Goal: Task Accomplishment & Management: Complete application form

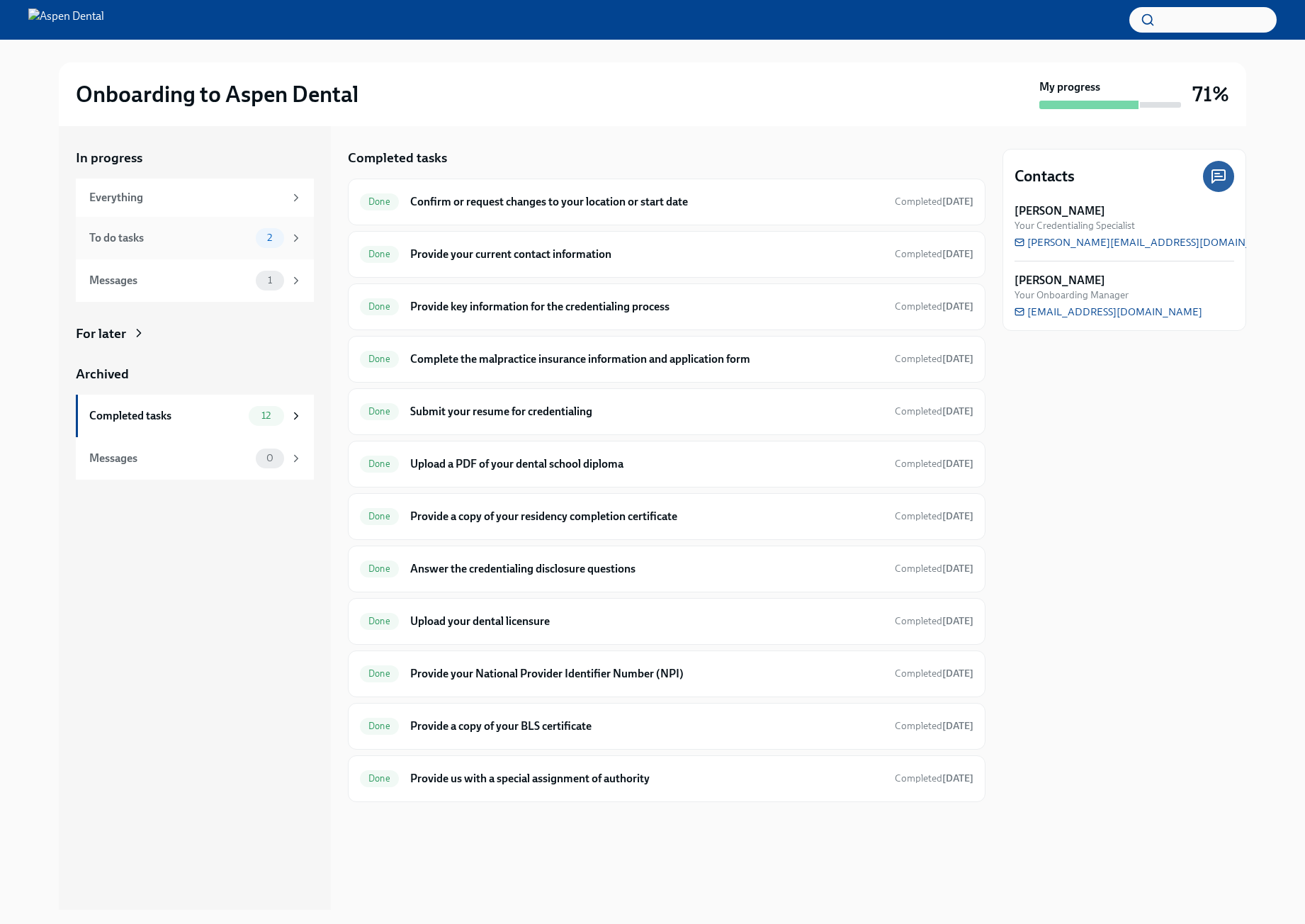
click at [204, 226] on div "To do tasks 2" at bounding box center [195, 238] width 238 height 43
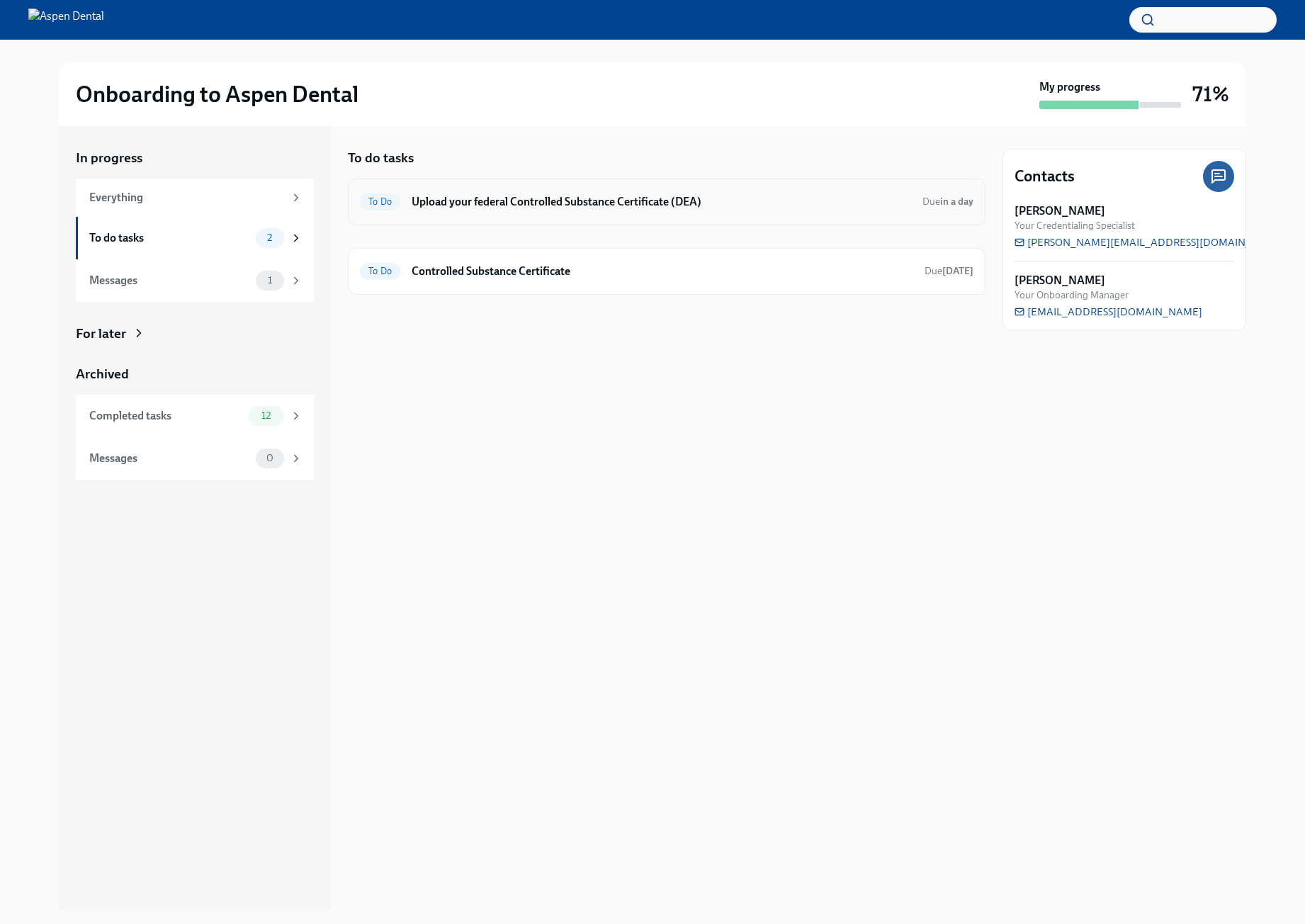
click at [544, 201] on h6 "Upload your federal Controlled Substance Certificate (DEA)" at bounding box center [661, 202] width 500 height 16
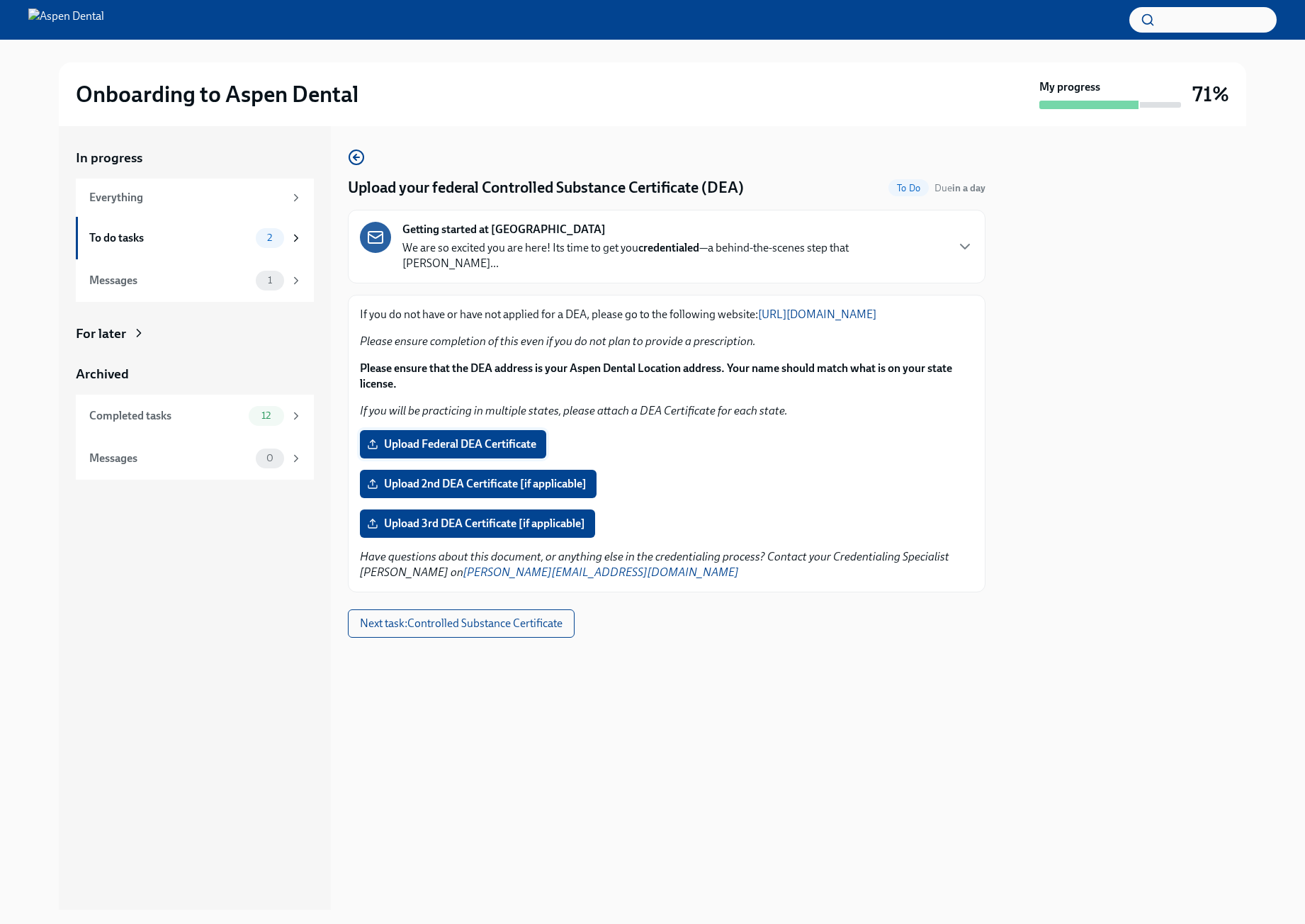
click at [500, 443] on span "Upload Federal DEA Certificate" at bounding box center [452, 444] width 167 height 15
click at [0, 0] on input "Upload Federal DEA Certificate" at bounding box center [0, 0] width 0 height 0
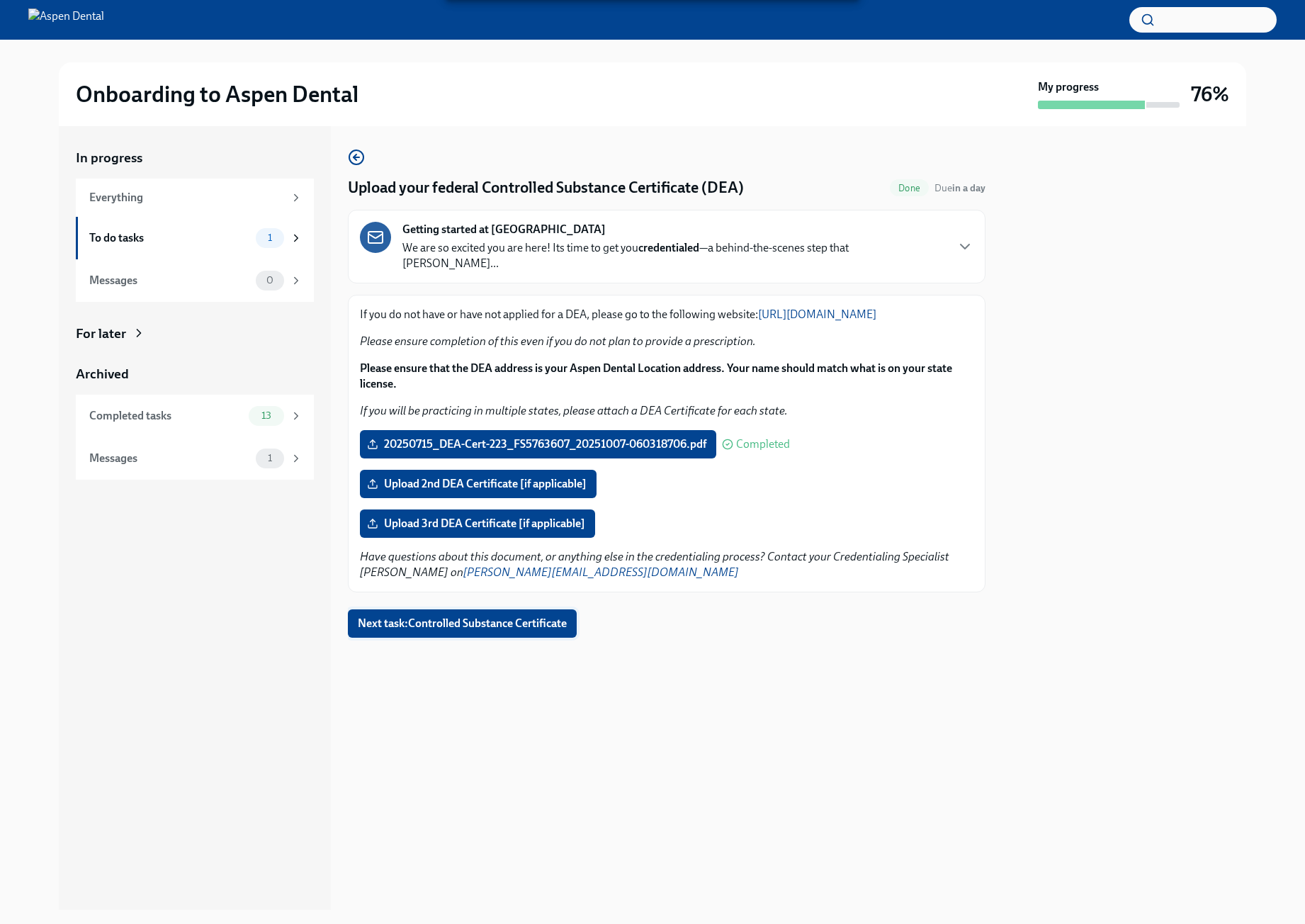
click at [544, 630] on span "Next task : Controlled Substance Certificate" at bounding box center [462, 623] width 209 height 15
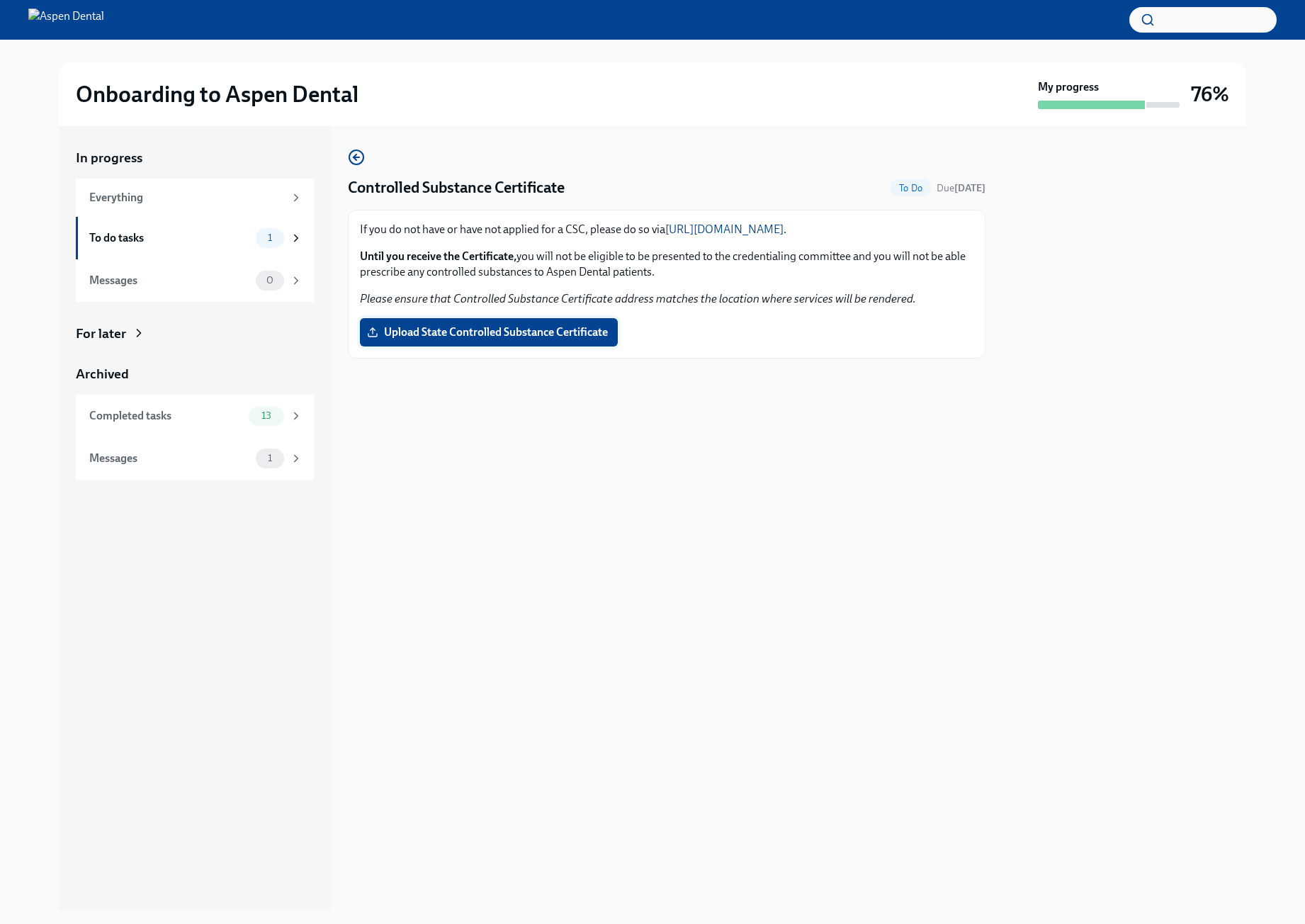
click at [545, 333] on span "Upload State Controlled Substance Certificate" at bounding box center [488, 332] width 238 height 15
click at [0, 0] on input "Upload State Controlled Substance Certificate" at bounding box center [0, 0] width 0 height 0
click at [235, 237] on div "To do tasks" at bounding box center [170, 238] width 161 height 16
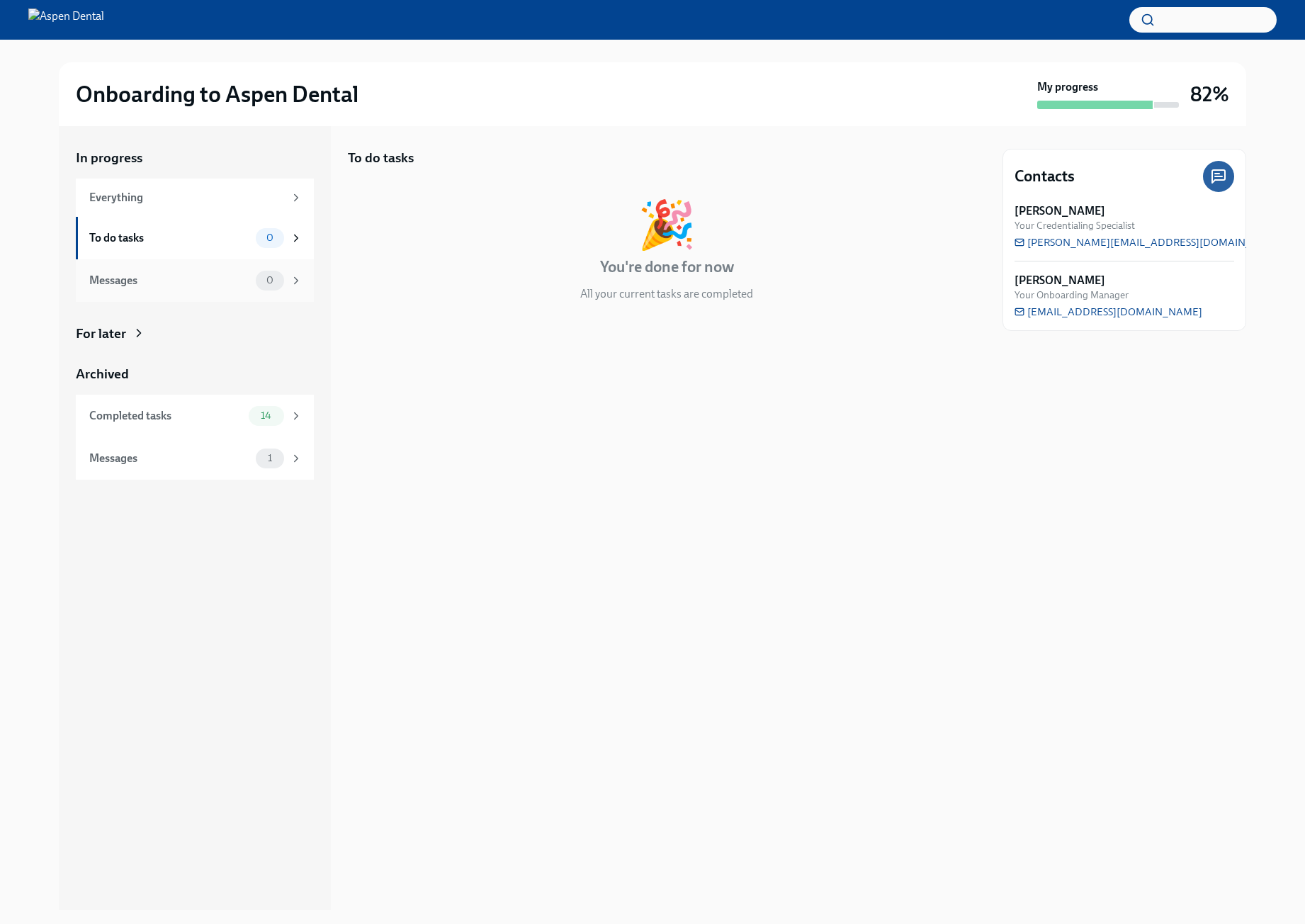
click at [208, 293] on div "Messages 0" at bounding box center [195, 281] width 238 height 43
click at [220, 246] on div "To do tasks 0" at bounding box center [196, 238] width 213 height 19
click at [261, 406] on div "14" at bounding box center [266, 416] width 35 height 19
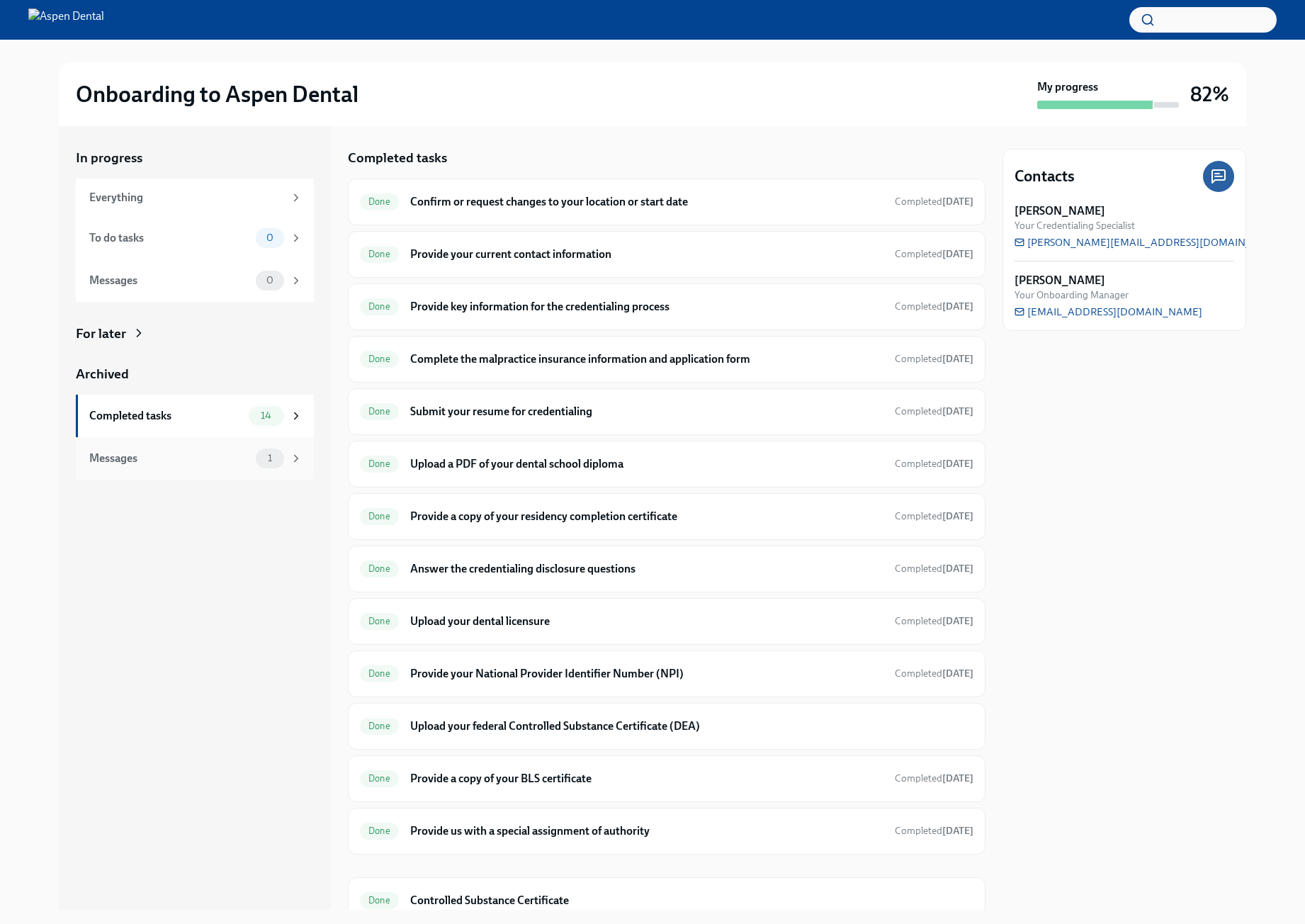
click at [222, 465] on div "Messages" at bounding box center [170, 458] width 161 height 16
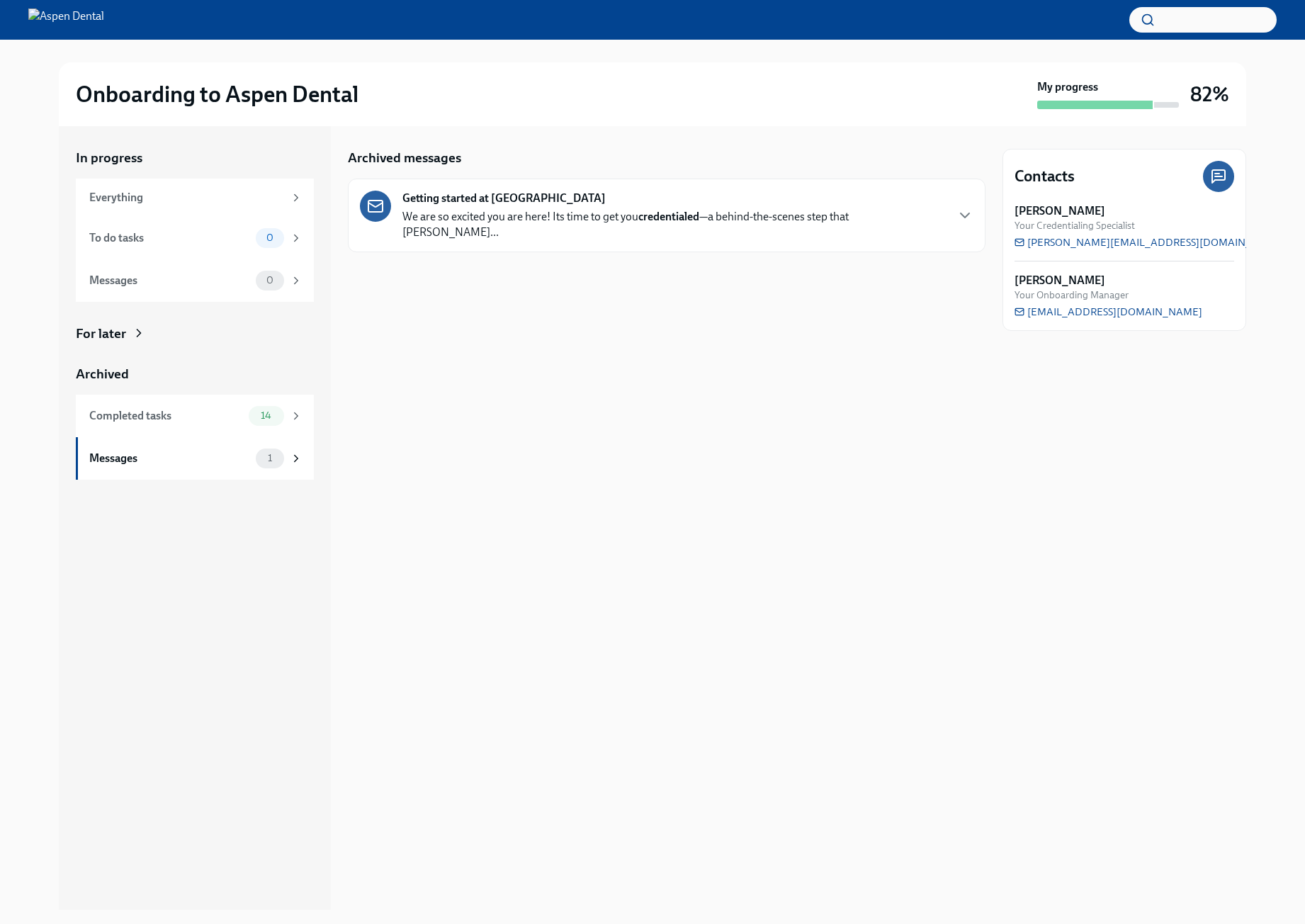
click at [640, 218] on strong "credentialed" at bounding box center [669, 216] width 61 height 14
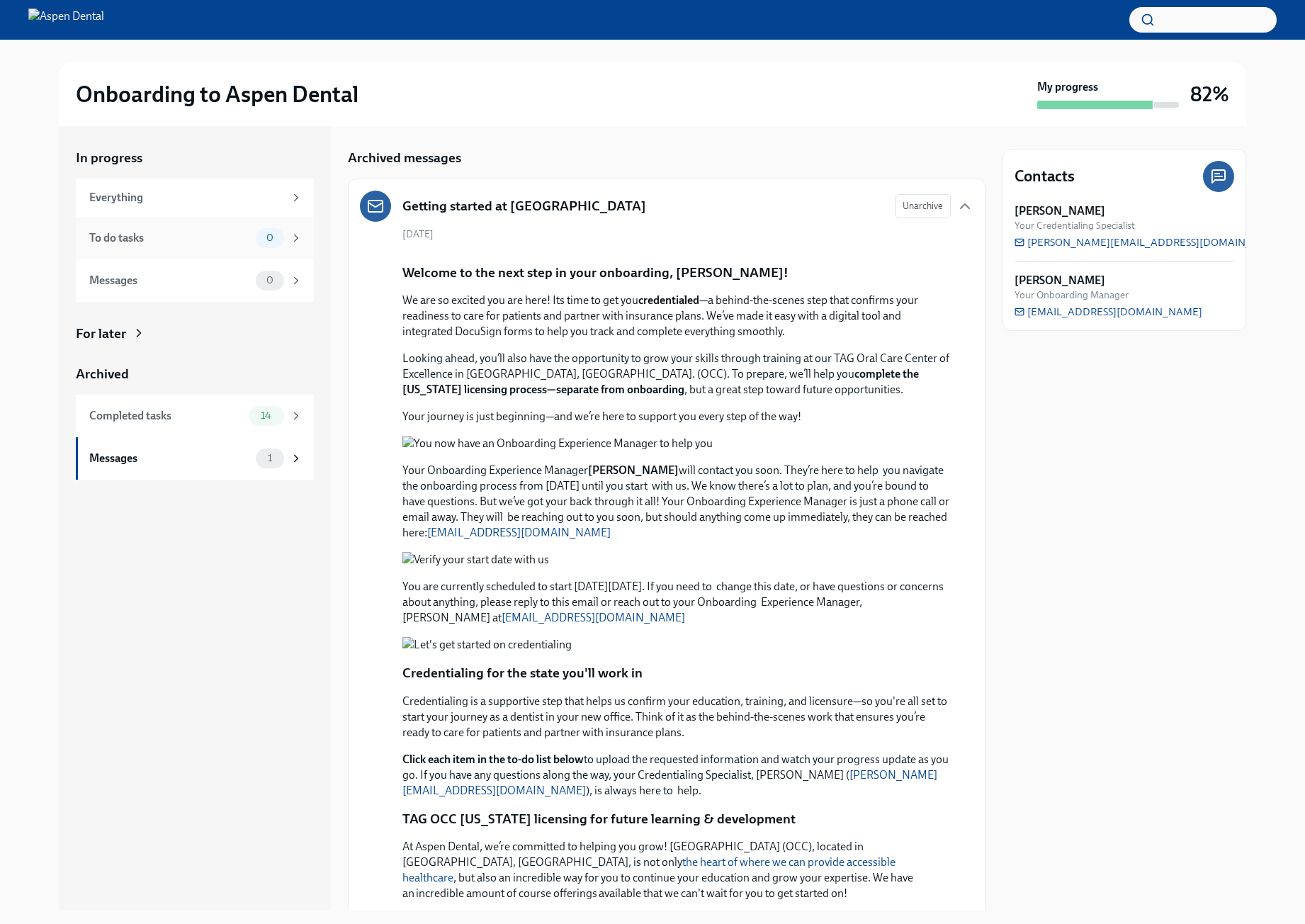
click at [230, 242] on div "To do tasks" at bounding box center [170, 238] width 161 height 16
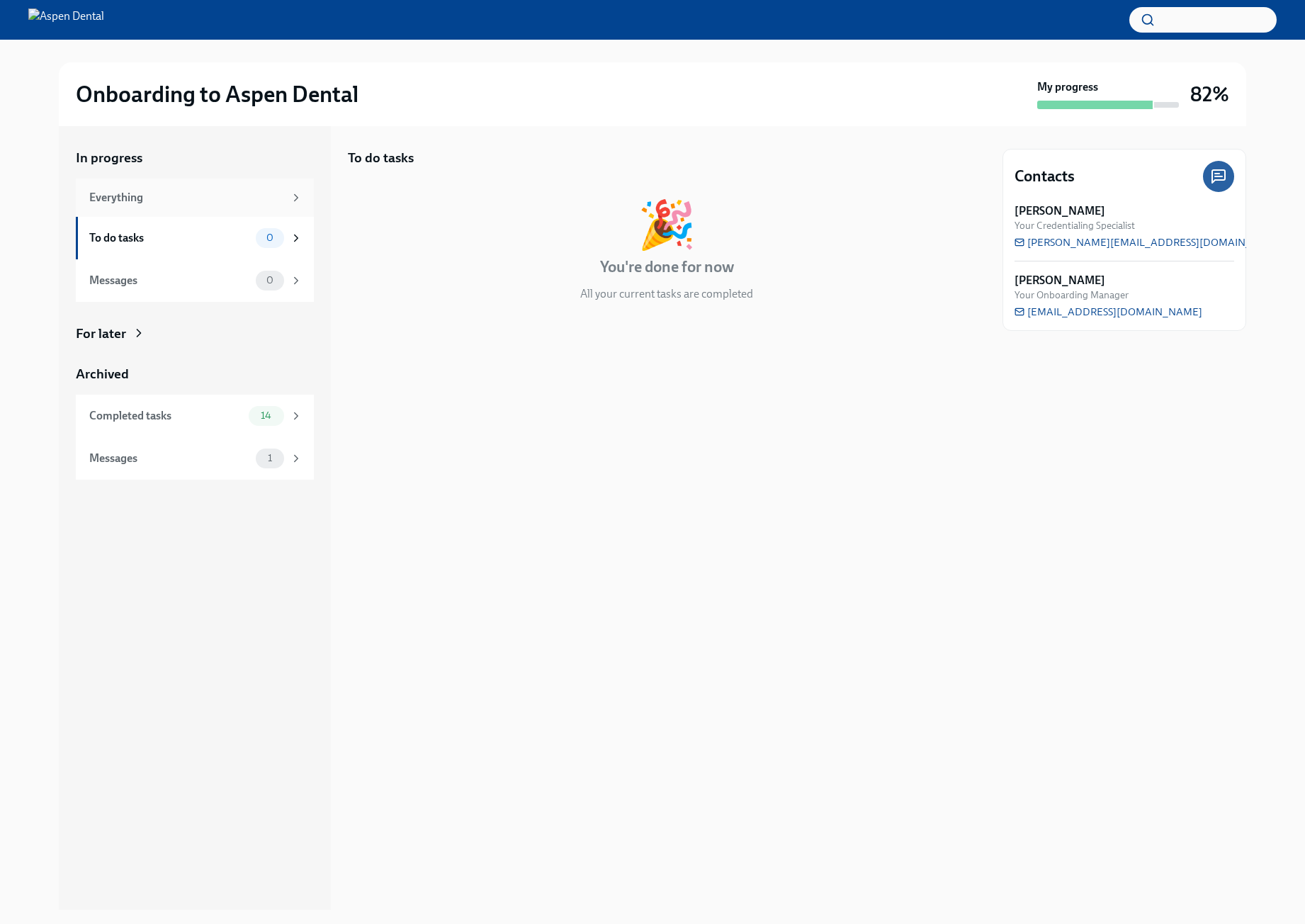
click at [259, 202] on div "Everything" at bounding box center [187, 198] width 195 height 16
click at [294, 200] on icon at bounding box center [296, 197] width 4 height 7
